Goal: Information Seeking & Learning: Find specific fact

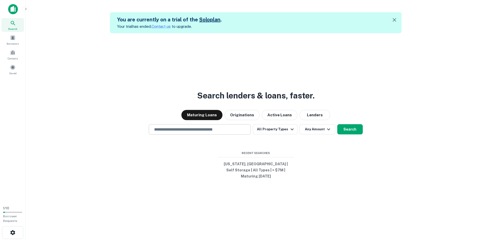
drag, startPoint x: 0, startPoint y: 0, endPoint x: 224, endPoint y: 132, distance: 260.1
click at [224, 132] on input "text" at bounding box center [199, 129] width 97 height 6
paste input "**********"
type input "**********"
click at [356, 134] on button "Search" at bounding box center [349, 129] width 25 height 10
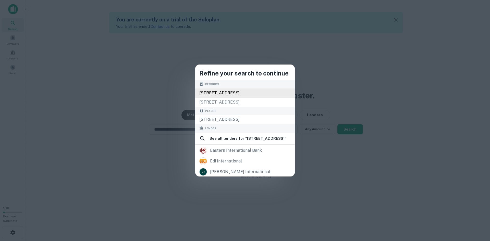
click at [195, 93] on div "[STREET_ADDRESS]" at bounding box center [244, 92] width 99 height 9
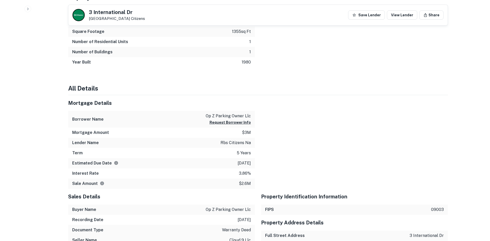
scroll to position [358, 0]
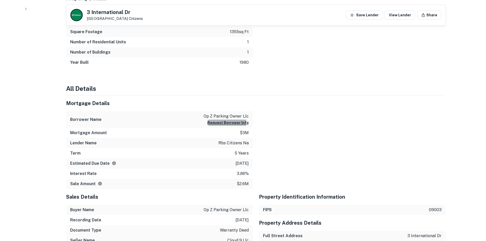
click at [220, 123] on button "Request Borrower Info" at bounding box center [227, 123] width 41 height 6
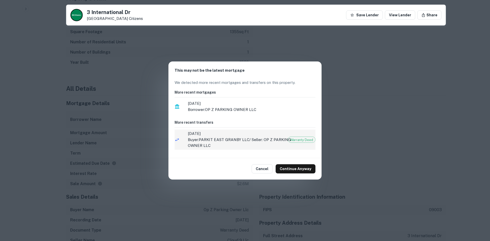
click at [242, 145] on p "Buyer: PARKIT EAST GRANBY LLC / Seller: OP Z PARKING OWNER LLC" at bounding box center [245, 143] width 115 height 12
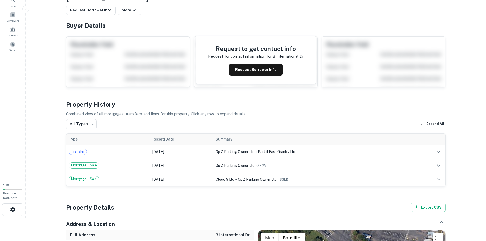
scroll to position [23, 0]
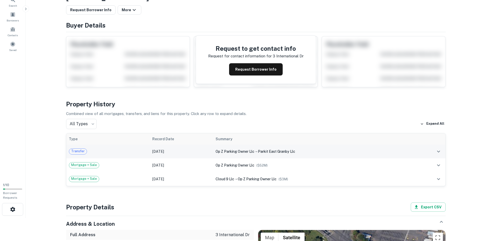
click at [178, 154] on td "[DATE]" at bounding box center [181, 152] width 63 height 14
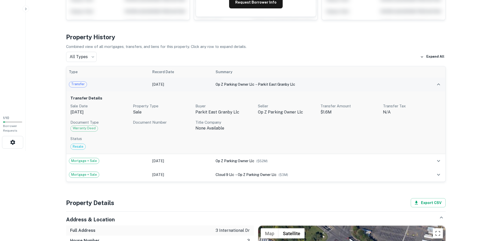
scroll to position [91, 0]
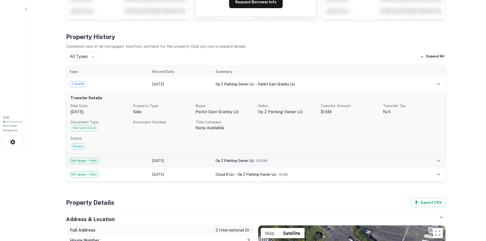
click at [216, 160] on span "op z parking owner llc" at bounding box center [234, 161] width 39 height 4
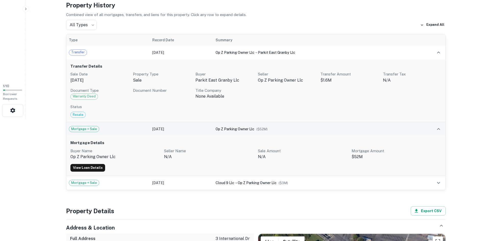
scroll to position [122, 0]
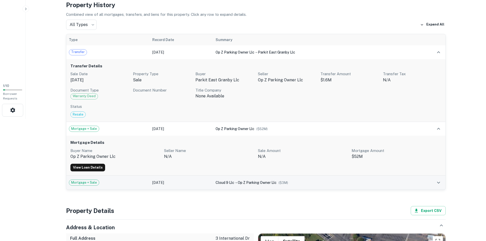
click at [225, 185] on div "cloud 9 llc → op z parking owner llc ($ 3M )" at bounding box center [312, 183] width 195 height 6
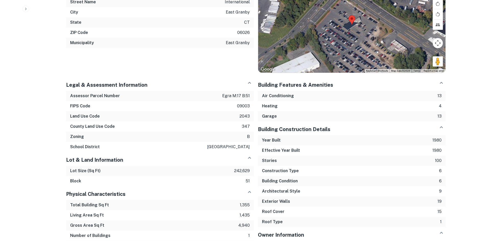
scroll to position [419, 0]
